Goal: Information Seeking & Learning: Learn about a topic

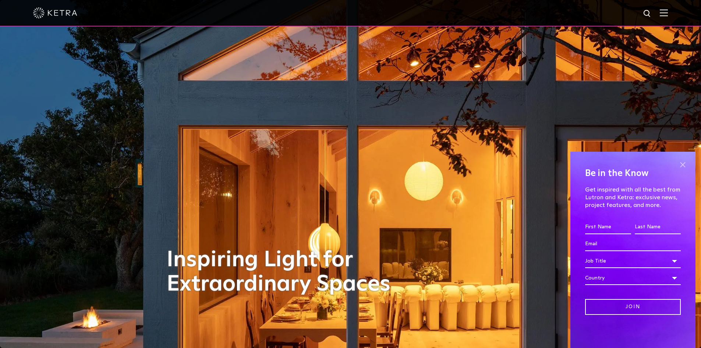
click at [682, 162] on span at bounding box center [682, 164] width 11 height 11
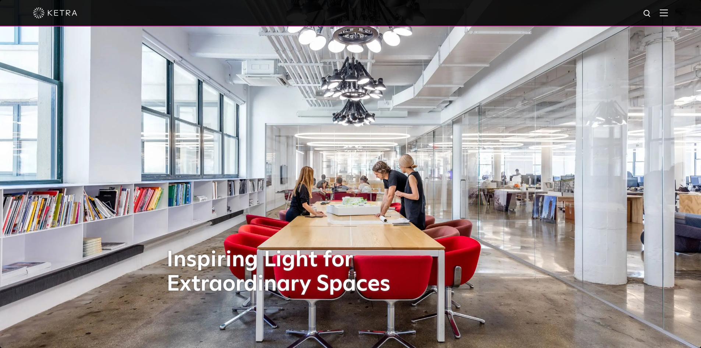
click at [66, 10] on img at bounding box center [55, 12] width 44 height 11
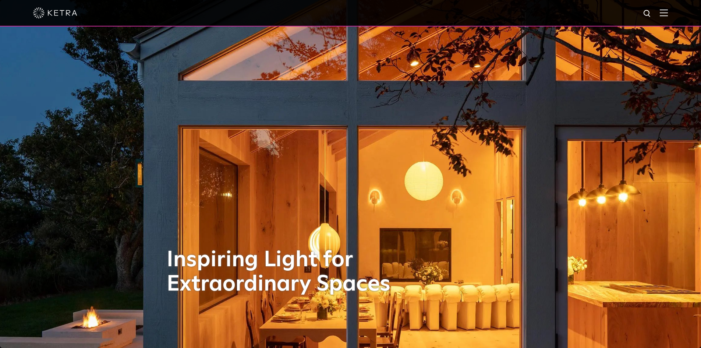
click at [679, 13] on div at bounding box center [350, 13] width 701 height 26
click at [668, 12] on img at bounding box center [664, 12] width 8 height 7
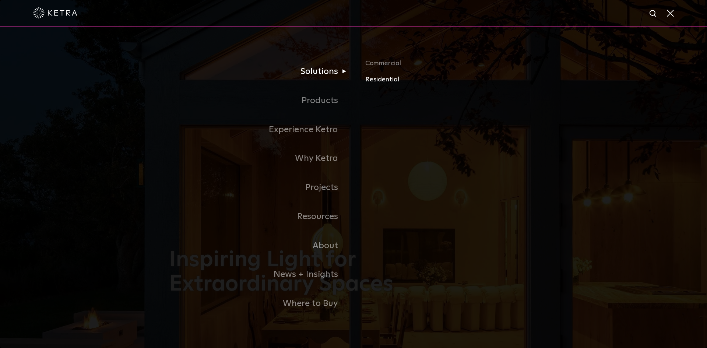
click at [391, 78] on link "Residential" at bounding box center [451, 79] width 172 height 11
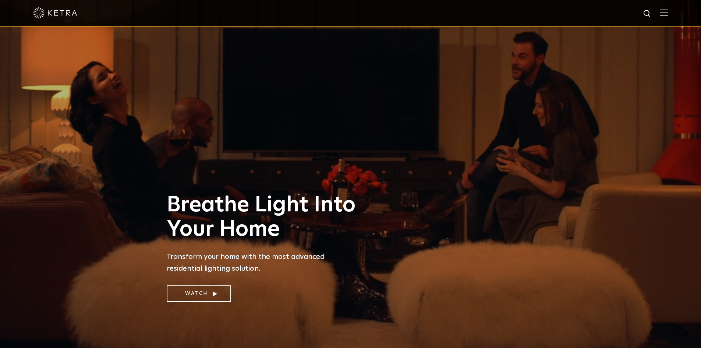
click at [664, 15] on div at bounding box center [350, 13] width 635 height 26
click at [668, 13] on img at bounding box center [664, 12] width 8 height 7
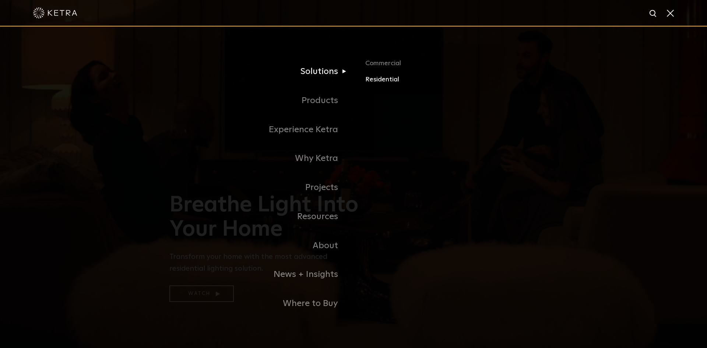
click at [385, 79] on link "Residential" at bounding box center [451, 79] width 172 height 11
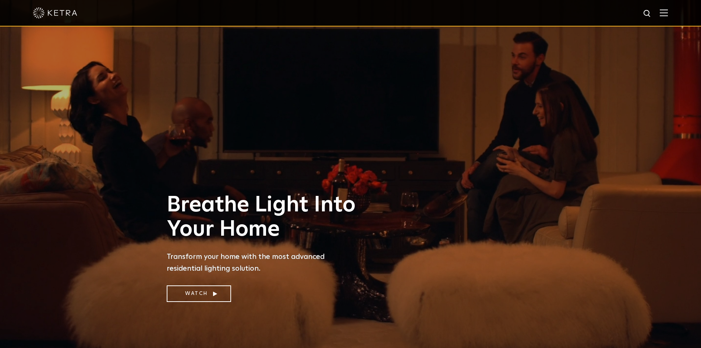
click at [668, 12] on img at bounding box center [664, 12] width 8 height 7
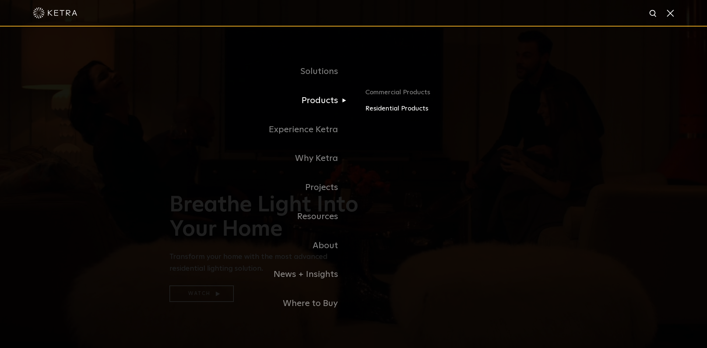
click at [380, 110] on link "Residential Products" at bounding box center [451, 108] width 172 height 11
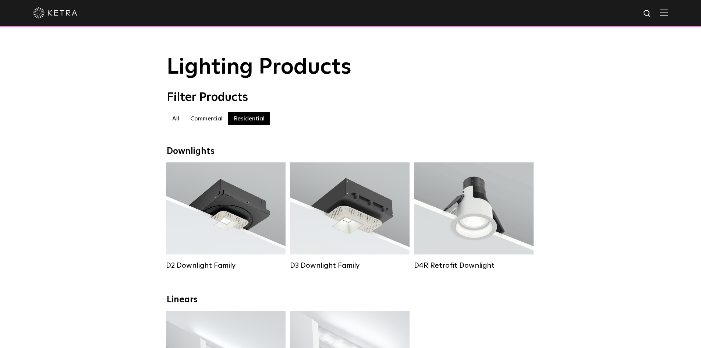
click at [664, 13] on div at bounding box center [350, 13] width 635 height 26
click at [668, 13] on img at bounding box center [664, 12] width 8 height 7
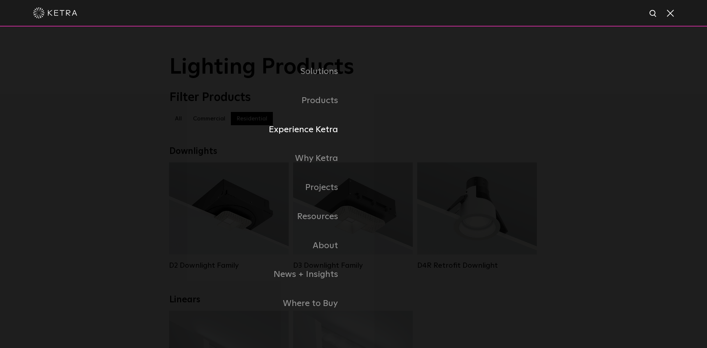
click at [321, 130] on link "Experience Ketra" at bounding box center [261, 129] width 184 height 29
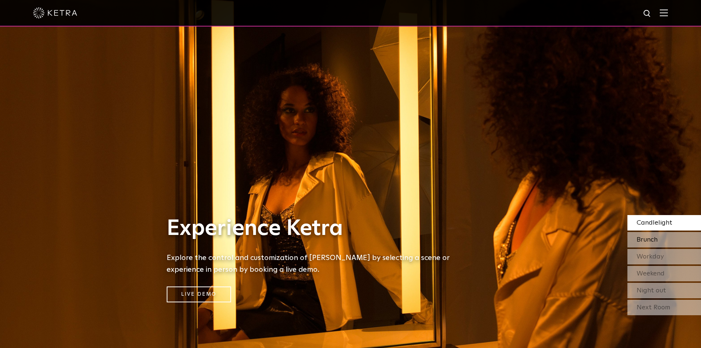
click at [675, 239] on div "Brunch" at bounding box center [664, 239] width 74 height 15
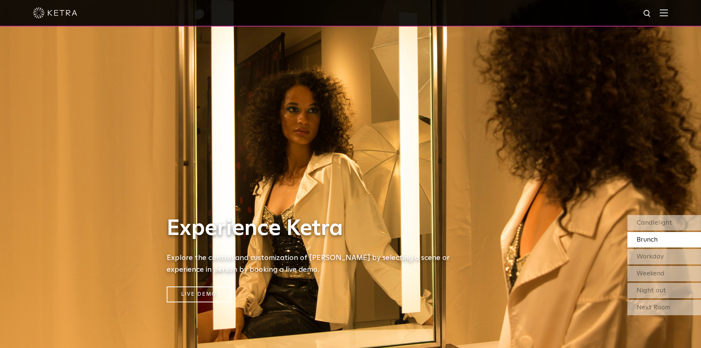
click at [668, 9] on div at bounding box center [350, 13] width 635 height 26
click at [668, 13] on img at bounding box center [664, 12] width 8 height 7
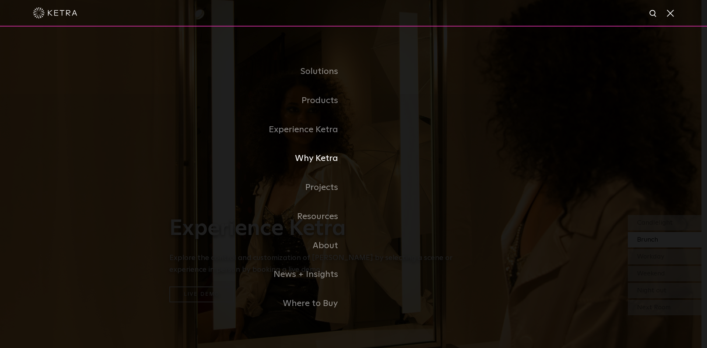
click at [332, 163] on link "Why Ketra" at bounding box center [261, 158] width 184 height 29
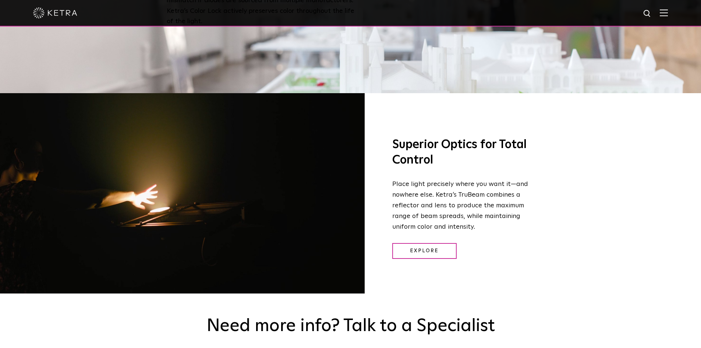
scroll to position [957, 0]
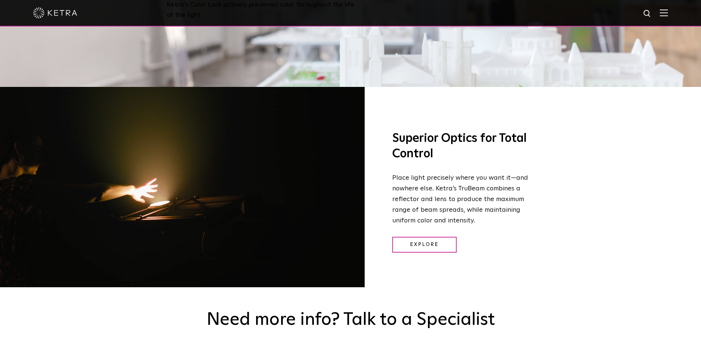
click at [390, 190] on div "Superior Optics for Total Control Place light precisely where you want it—and n…" at bounding box center [450, 192] width 171 height 210
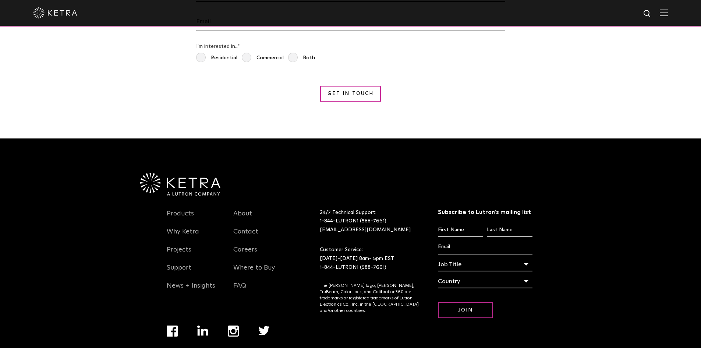
scroll to position [1388, 0]
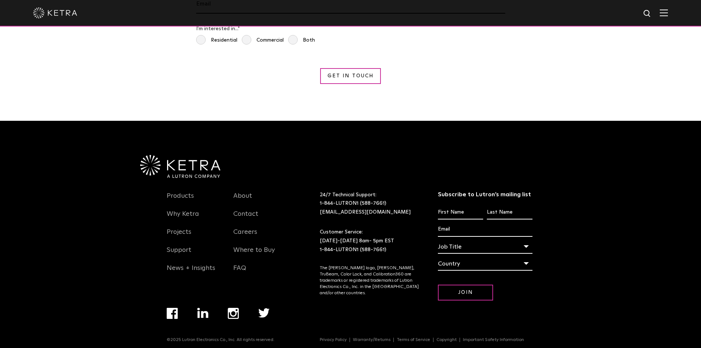
click at [173, 308] on img "Navigation Menu" at bounding box center [172, 313] width 11 height 11
